Goal: Find specific page/section: Find specific page/section

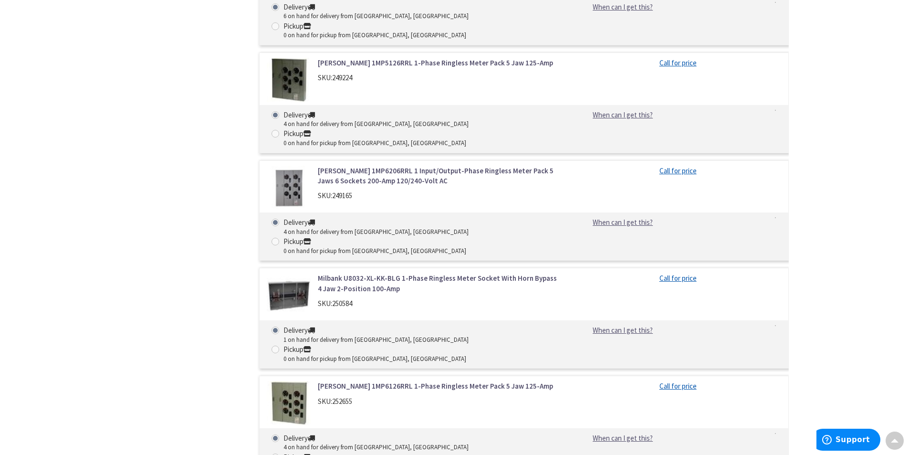
scroll to position [1073, 0]
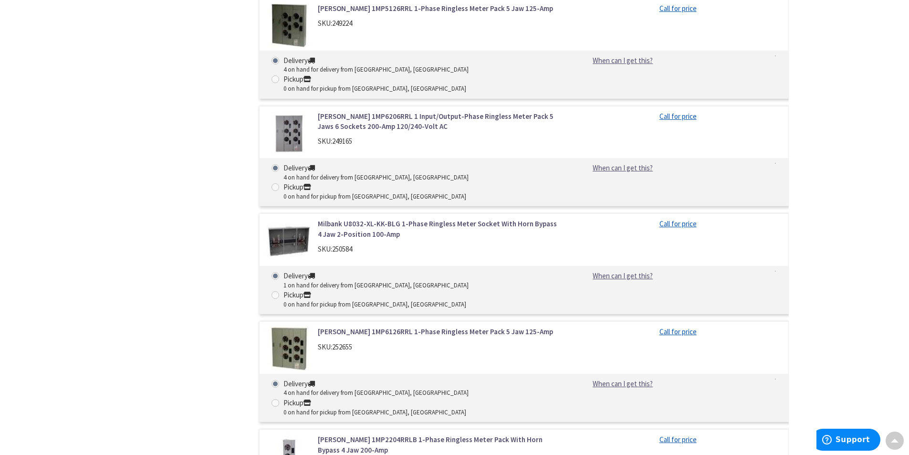
click at [354, 434] on link "[PERSON_NAME] 1MP2204RRLB 1-Phase Ringless Meter Pack With Horn Bypass 4 Jaw 20…" at bounding box center [439, 444] width 243 height 21
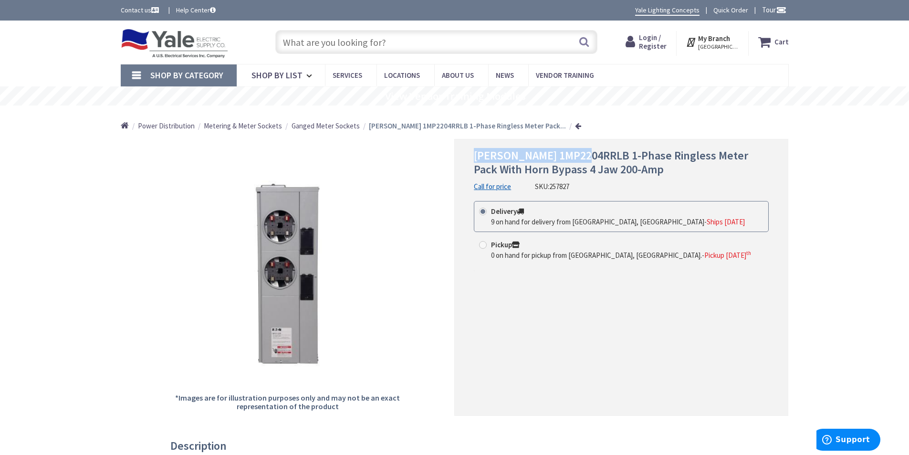
drag, startPoint x: 475, startPoint y: 156, endPoint x: 584, endPoint y: 152, distance: 108.4
click at [584, 152] on span "[PERSON_NAME] 1MP2204RRLB 1-Phase Ringless Meter Pack With Horn Bypass 4 Jaw 20…" at bounding box center [611, 162] width 274 height 29
copy span "[PERSON_NAME] 1MP2204RRLB 1"
